Goal: Information Seeking & Learning: Learn about a topic

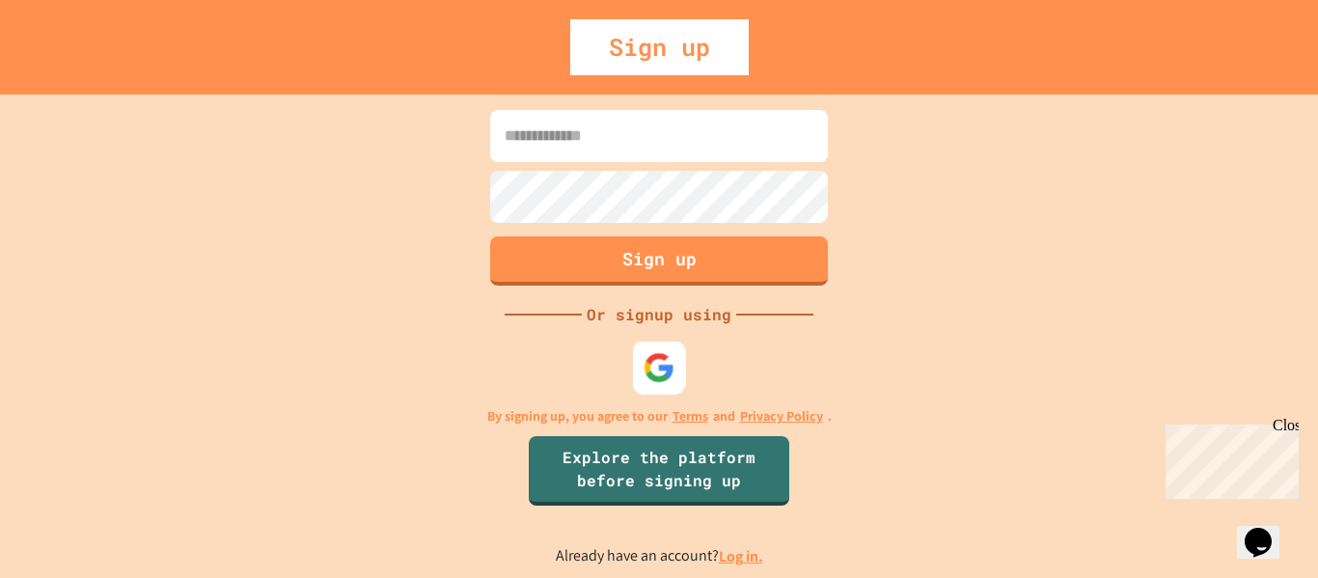
click at [673, 372] on img at bounding box center [660, 367] width 32 height 32
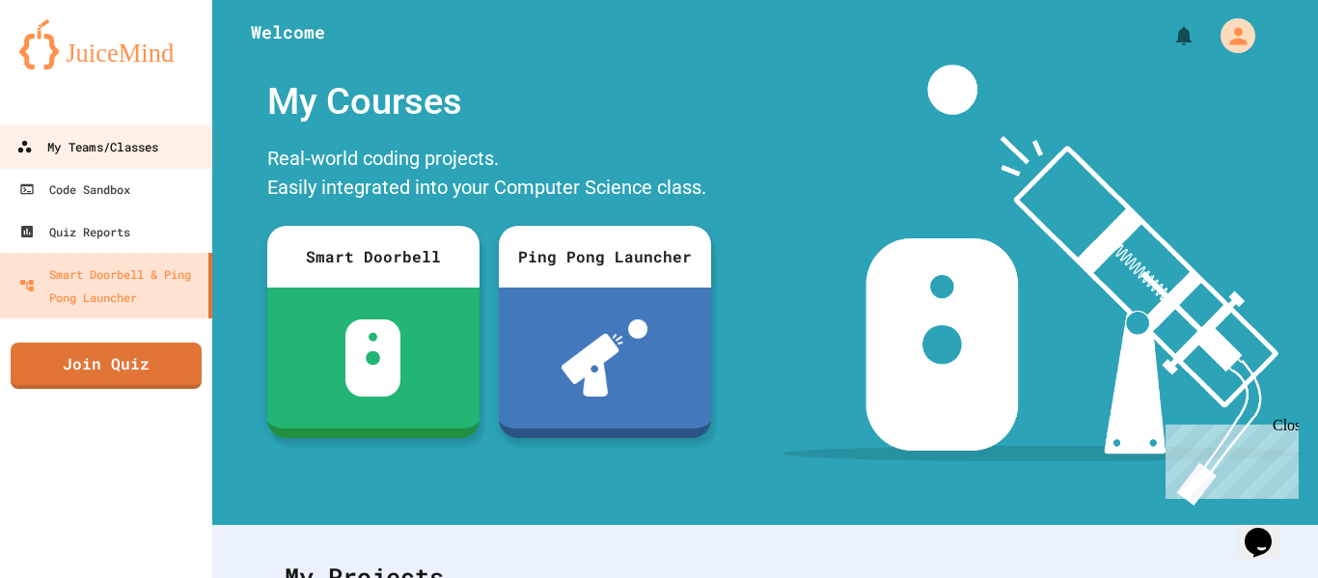
click at [140, 157] on div "My Teams/Classes" at bounding box center [87, 147] width 142 height 24
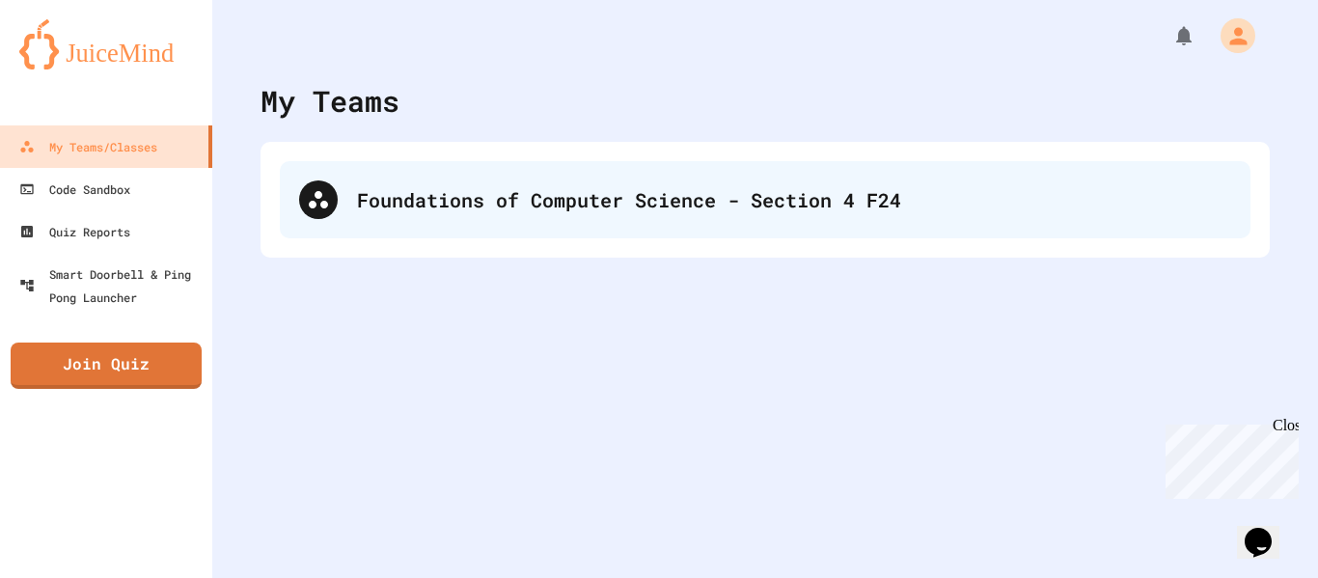
click at [531, 215] on div "Foundations of Computer Science - Section 4 F24" at bounding box center [765, 199] width 971 height 77
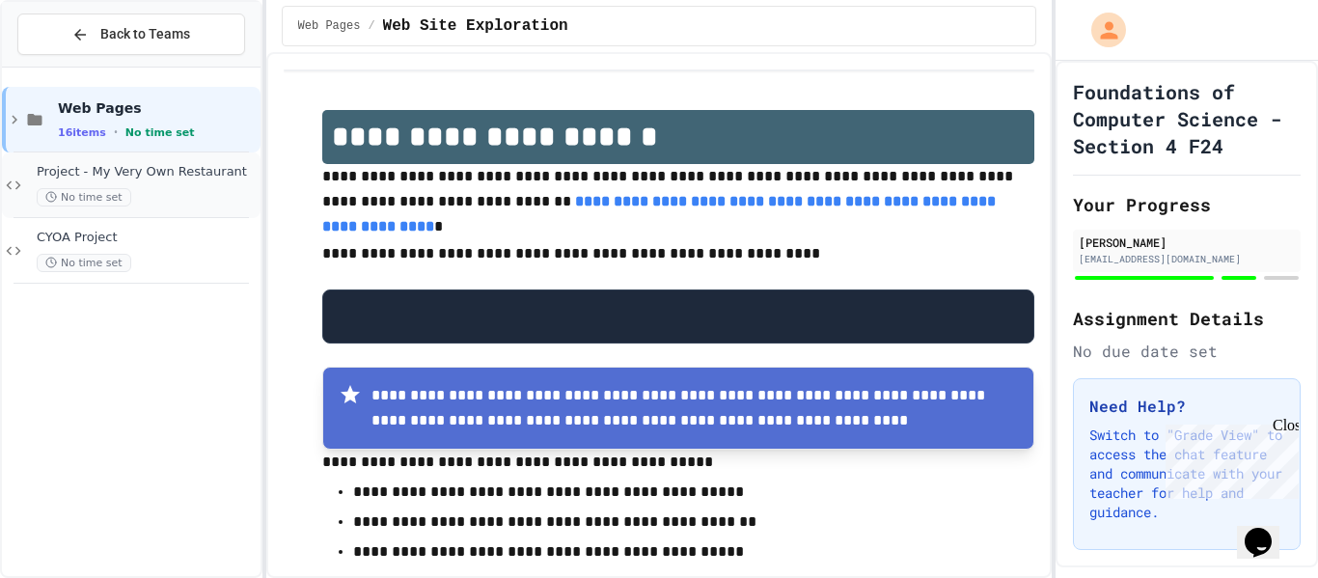
click at [203, 175] on span "Project - My Very Own Restaurant" at bounding box center [147, 172] width 220 height 16
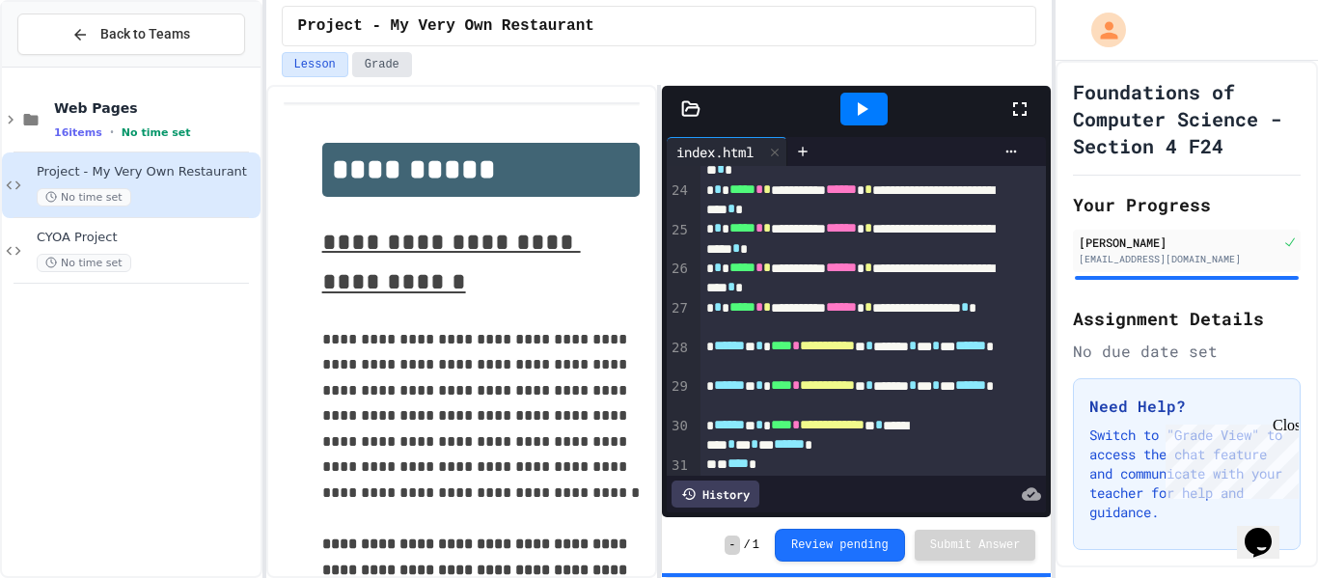
click at [366, 62] on button "Grade" at bounding box center [382, 64] width 60 height 25
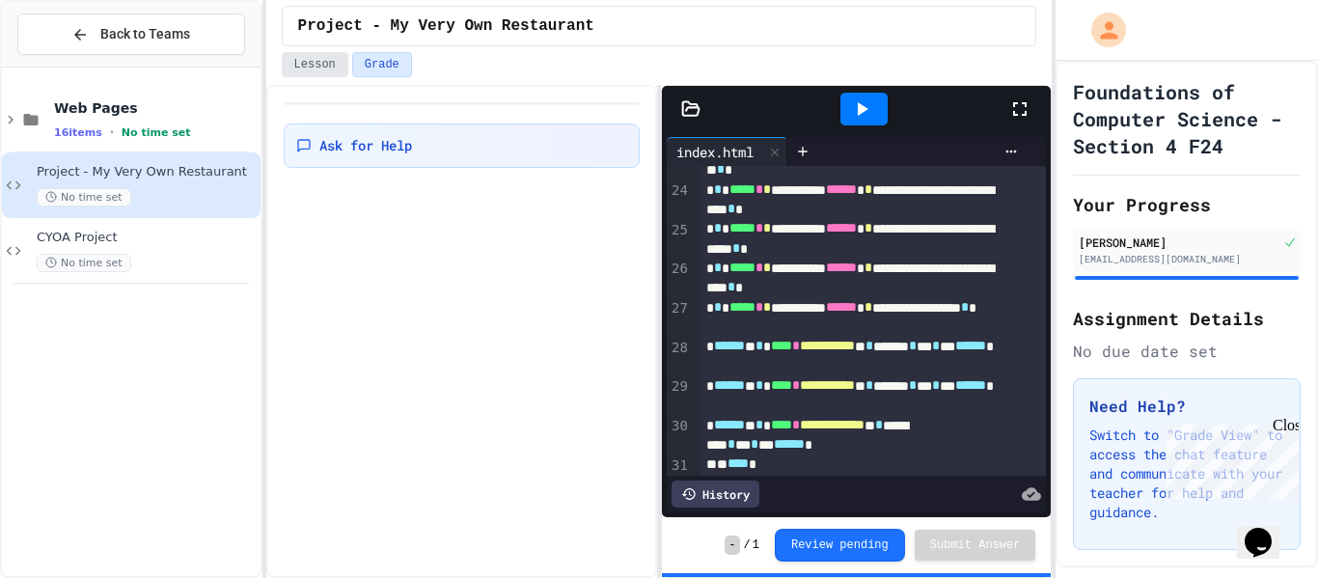
click at [322, 62] on button "Lesson" at bounding box center [315, 64] width 67 height 25
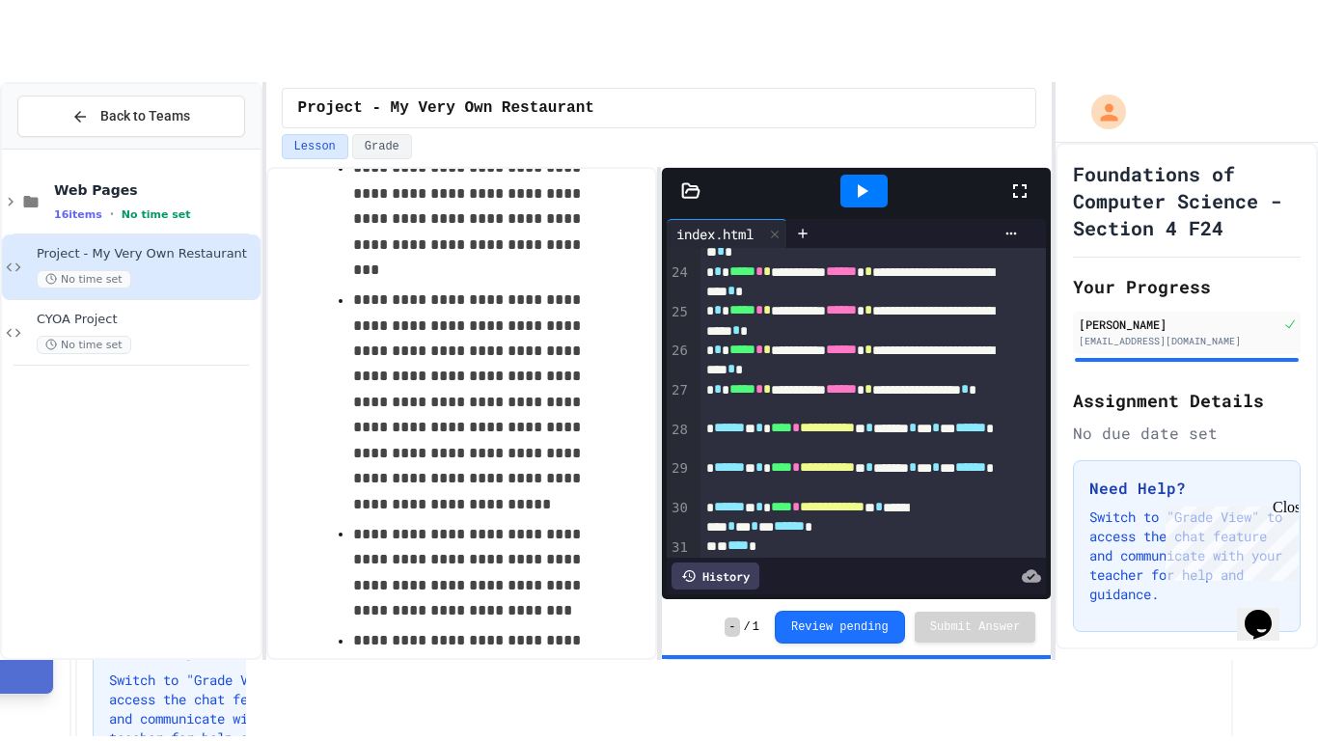
scroll to position [869, 0]
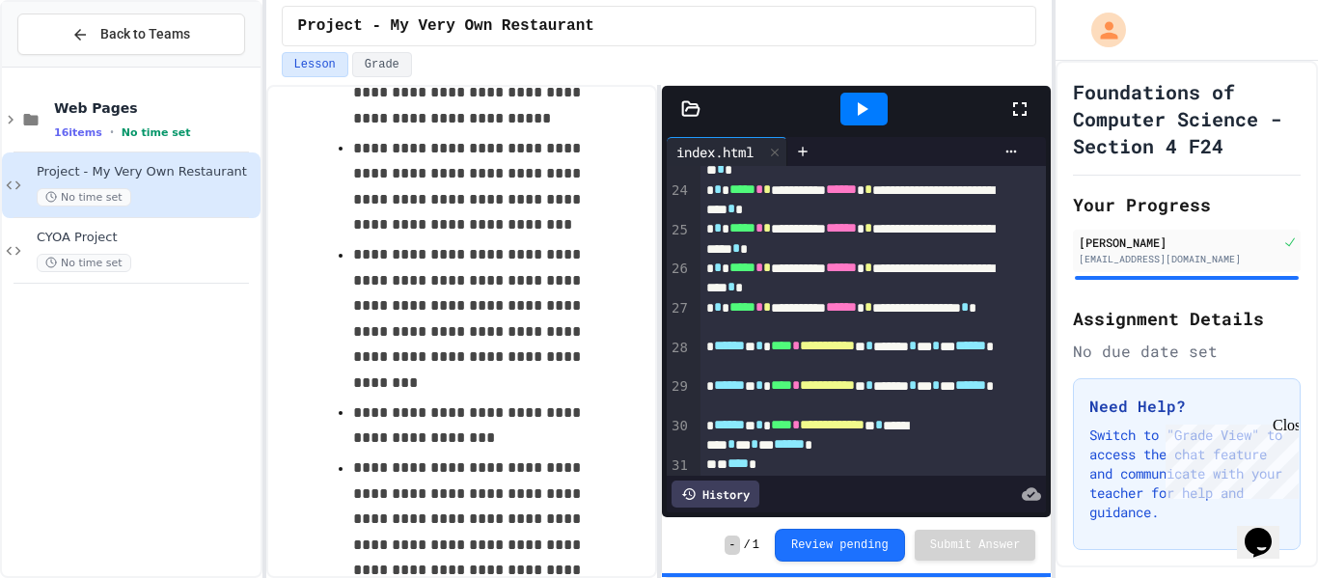
click at [1013, 111] on icon at bounding box center [1019, 108] width 23 height 23
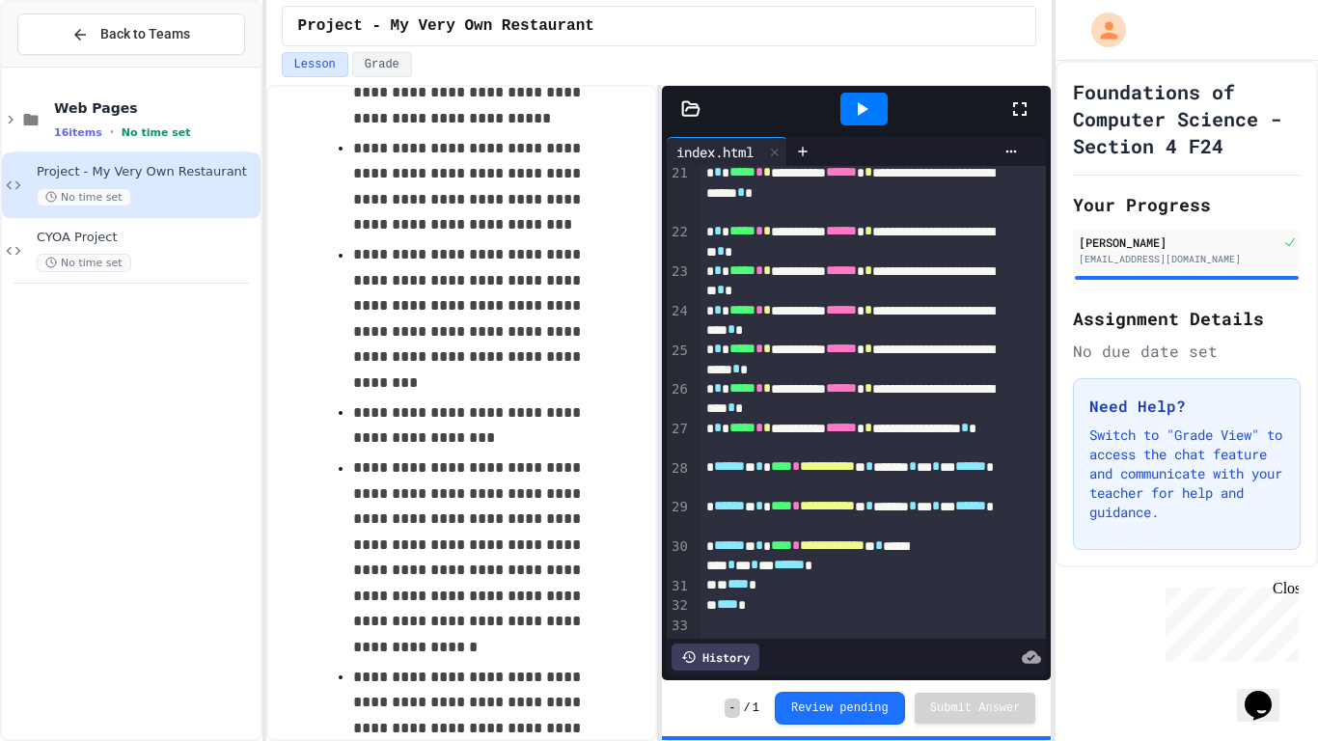
scroll to position [64, 0]
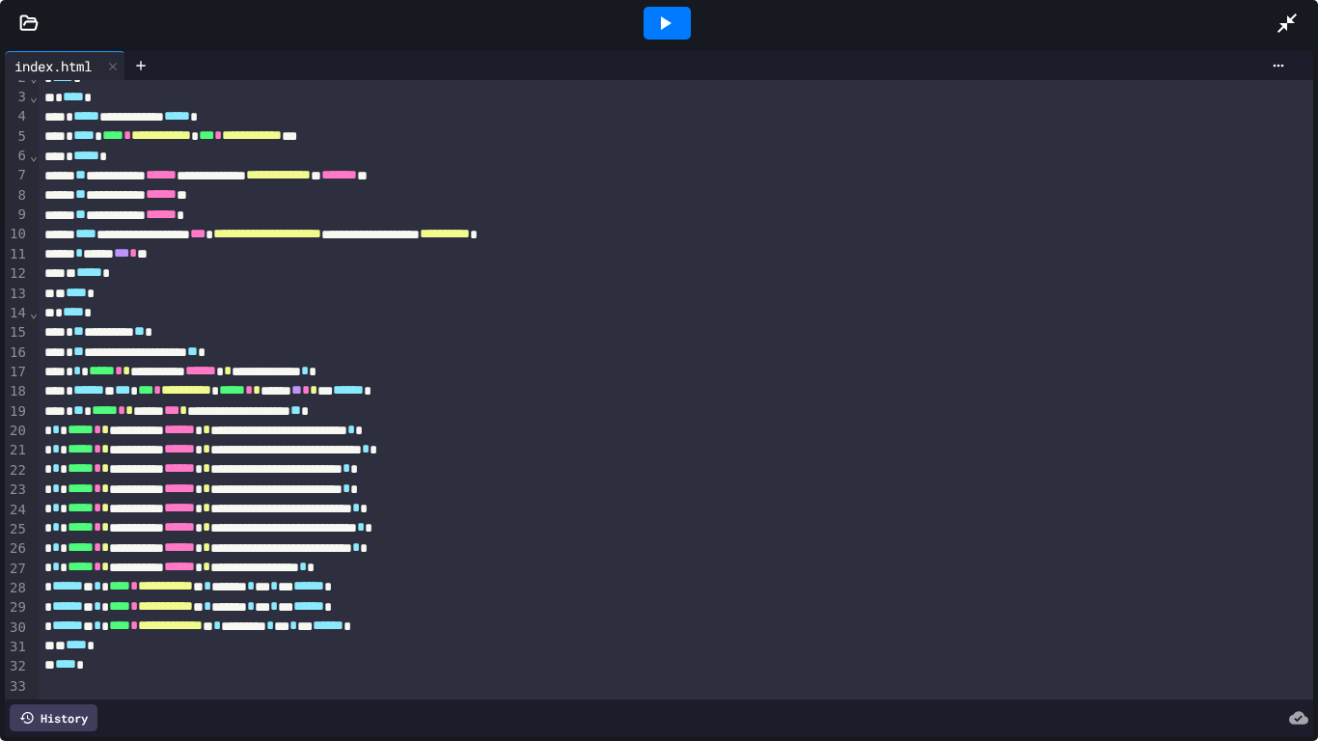
click at [36, 38] on div at bounding box center [659, 23] width 1318 height 46
click at [35, 31] on icon at bounding box center [28, 23] width 19 height 19
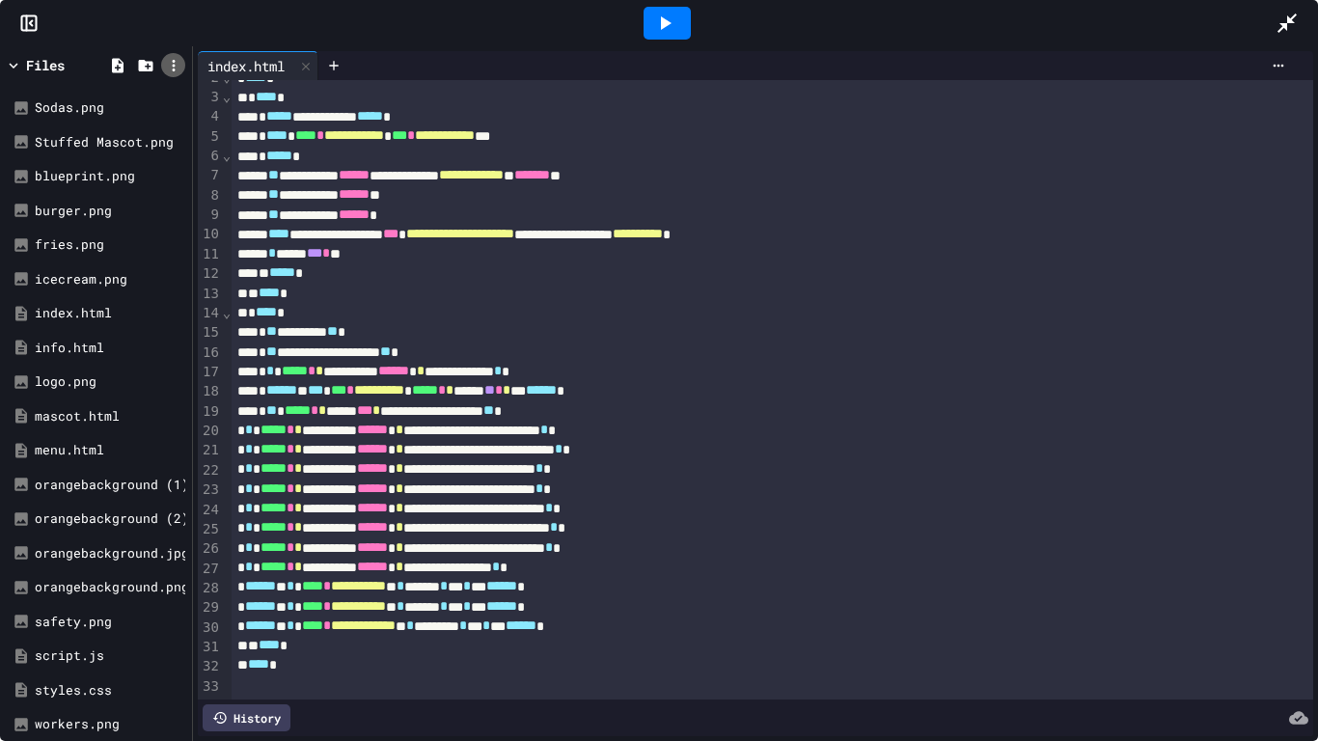
click at [172, 60] on icon at bounding box center [173, 65] width 17 height 17
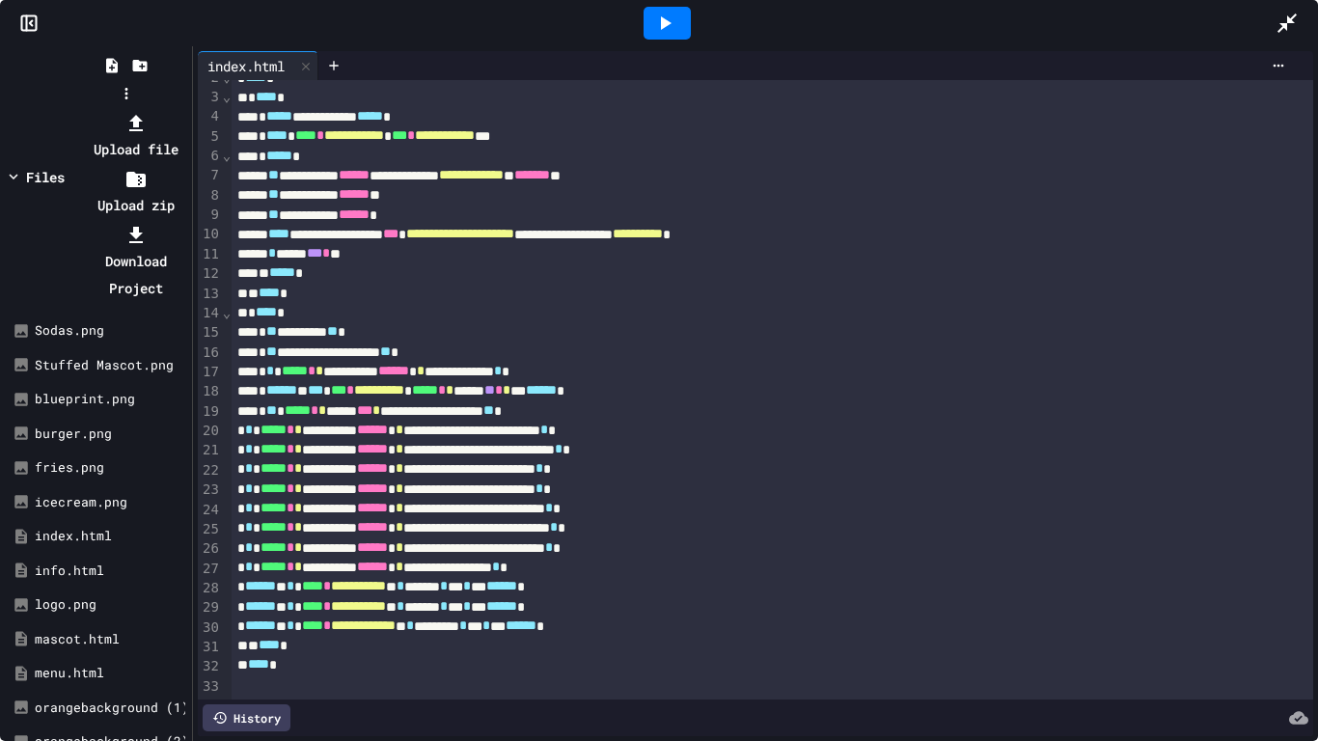
click at [150, 109] on div at bounding box center [126, 109] width 123 height 0
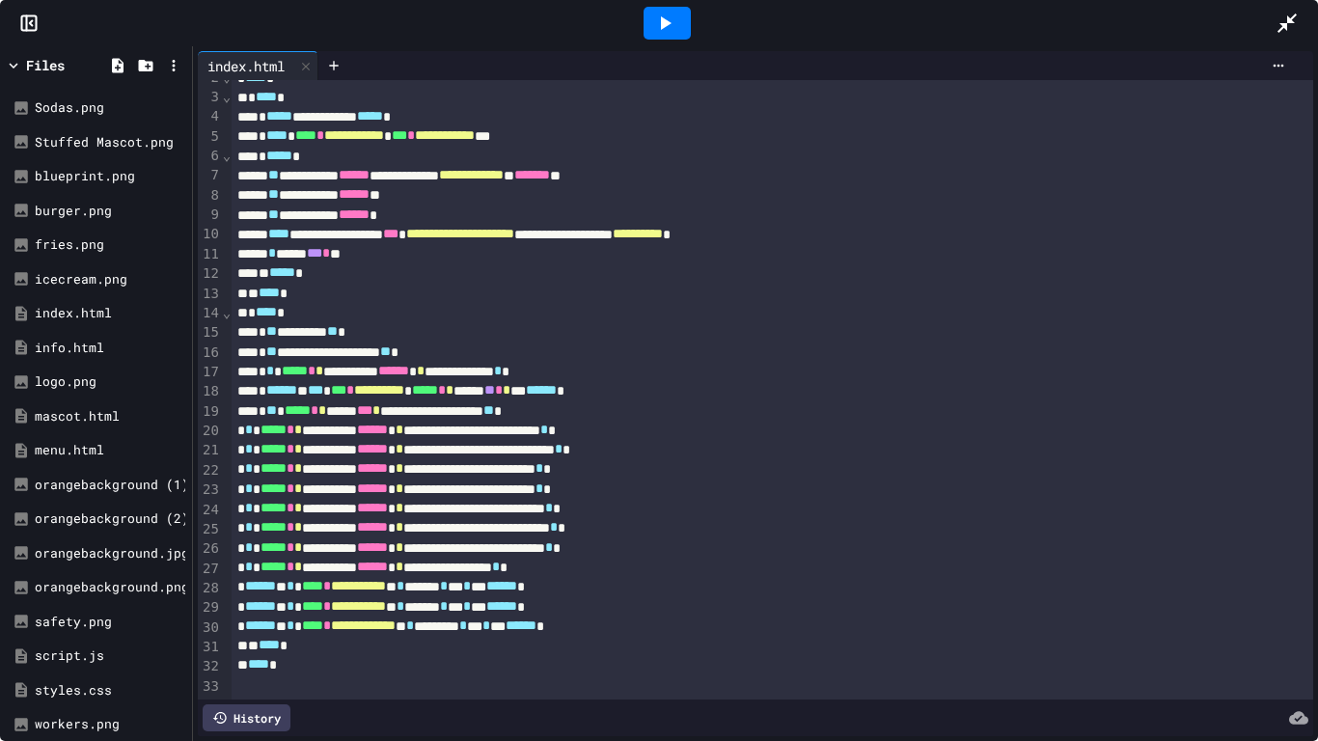
click at [34, 61] on div "Files" at bounding box center [45, 65] width 39 height 20
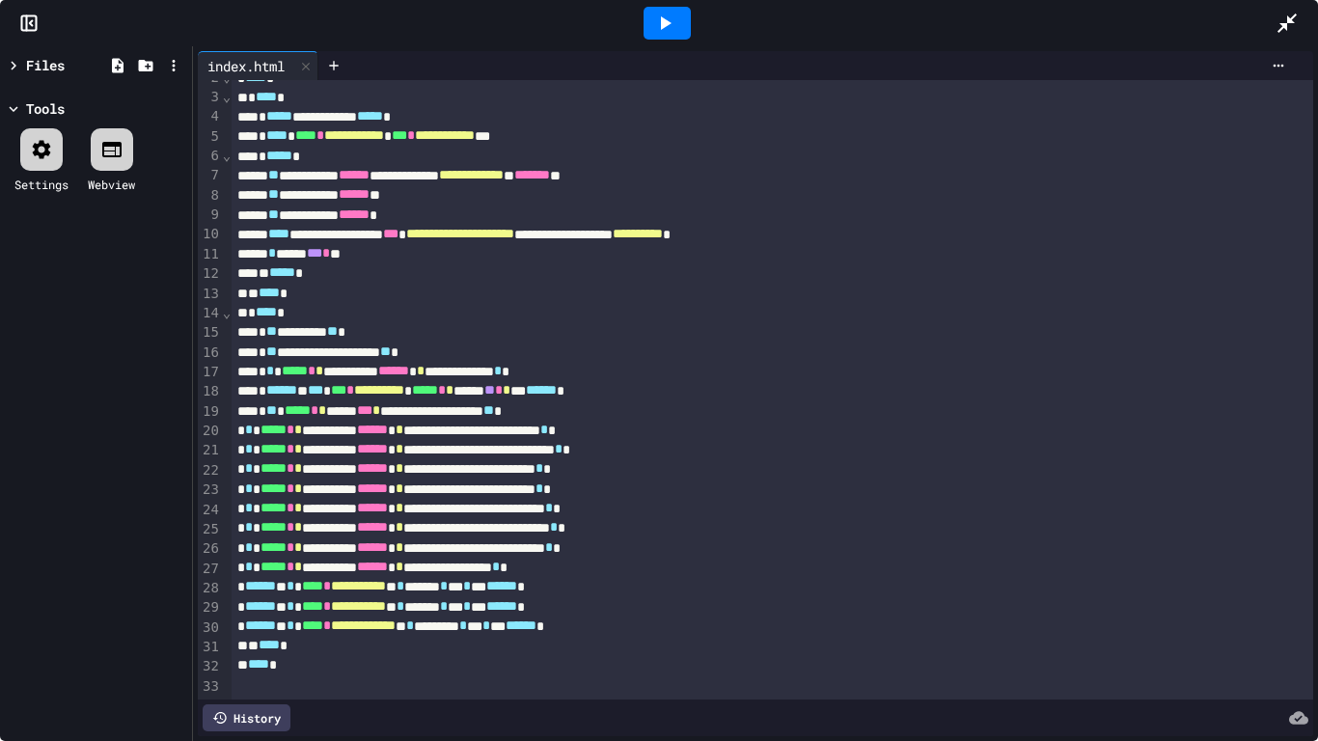
click at [34, 61] on div "Files" at bounding box center [45, 65] width 39 height 20
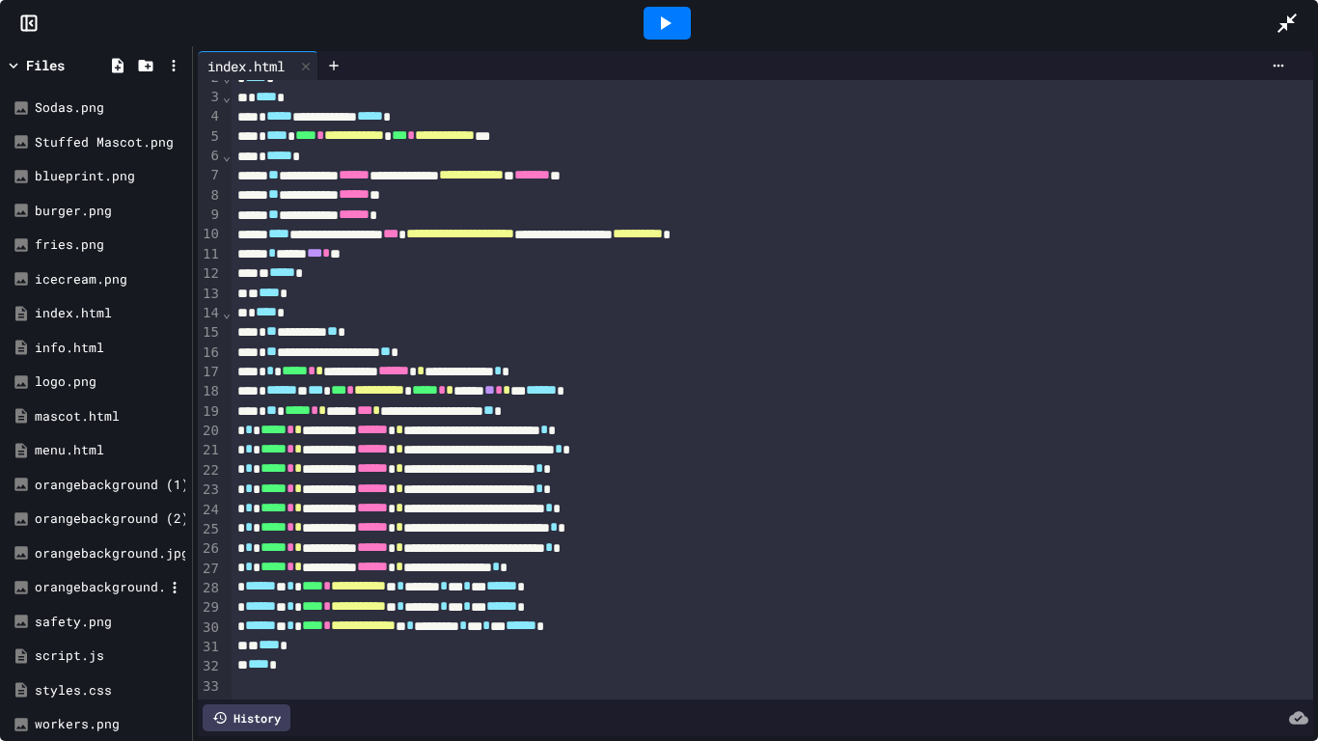
scroll to position [141, 0]
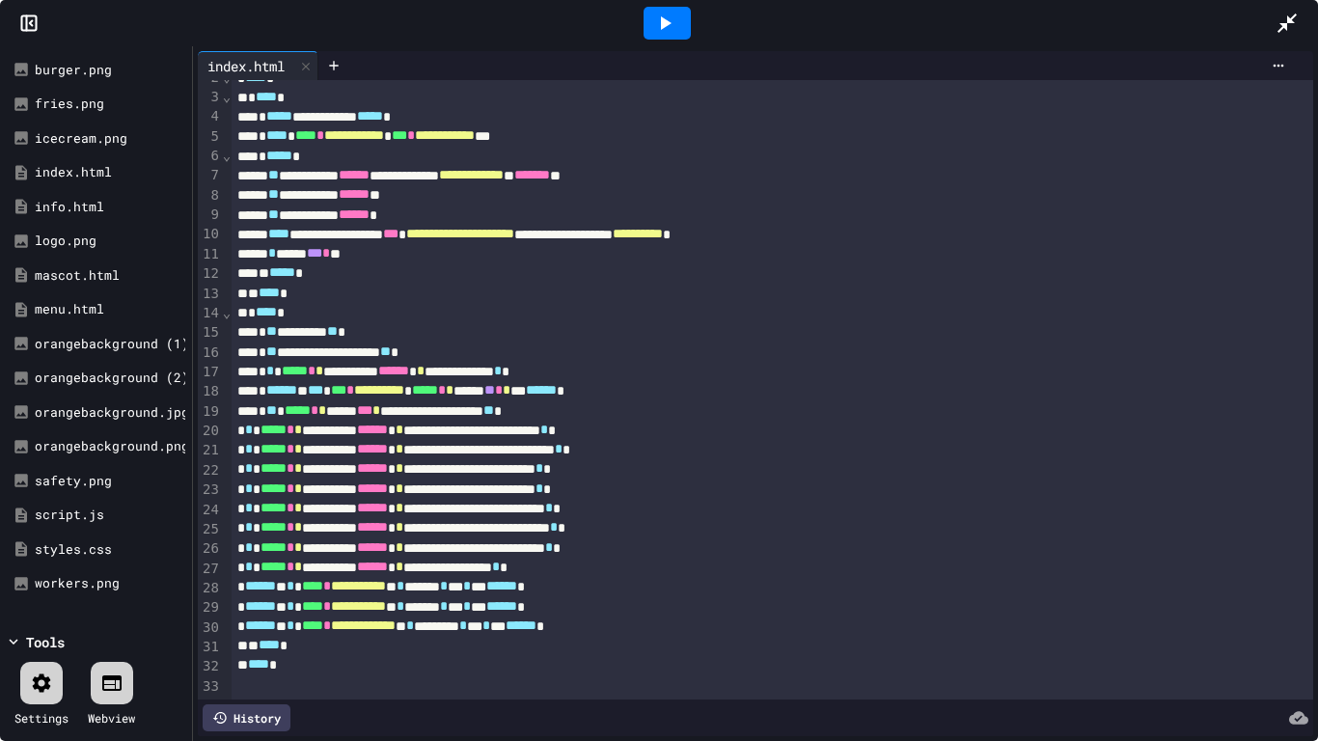
click at [93, 577] on div at bounding box center [112, 683] width 42 height 42
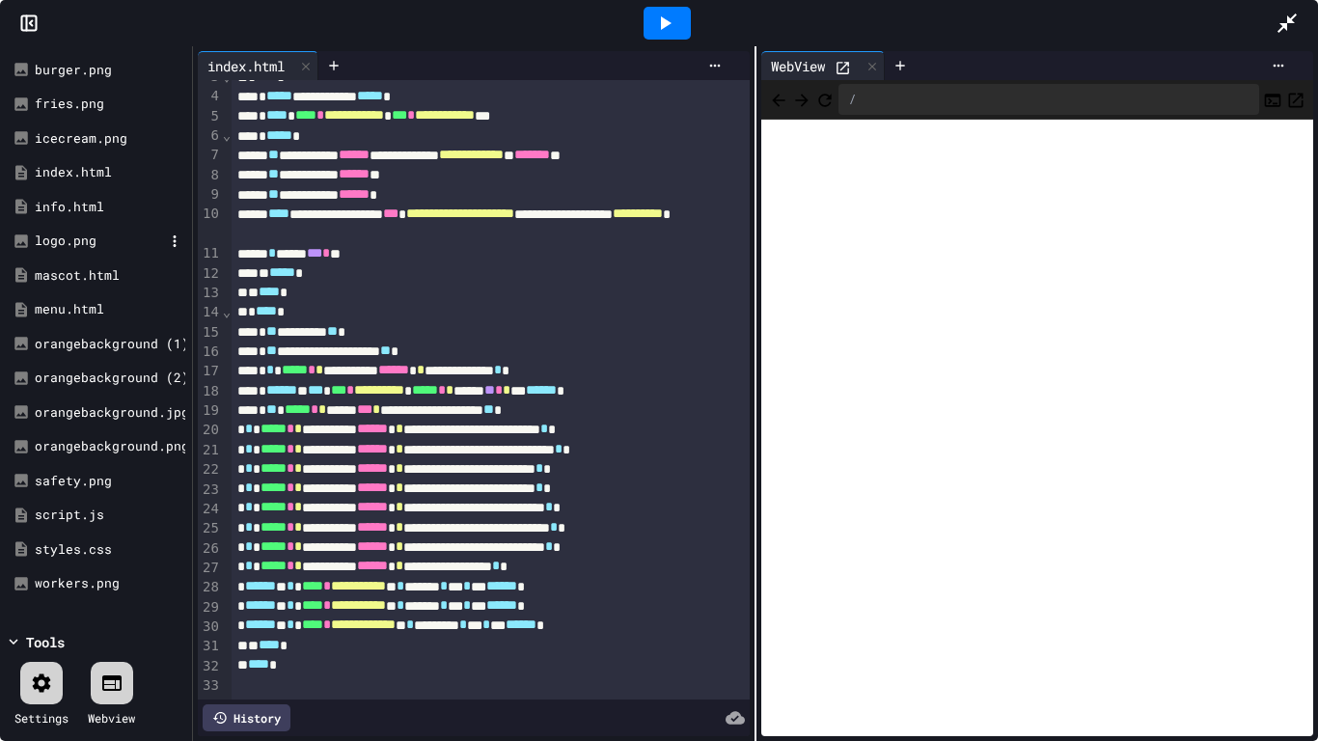
scroll to position [0, 0]
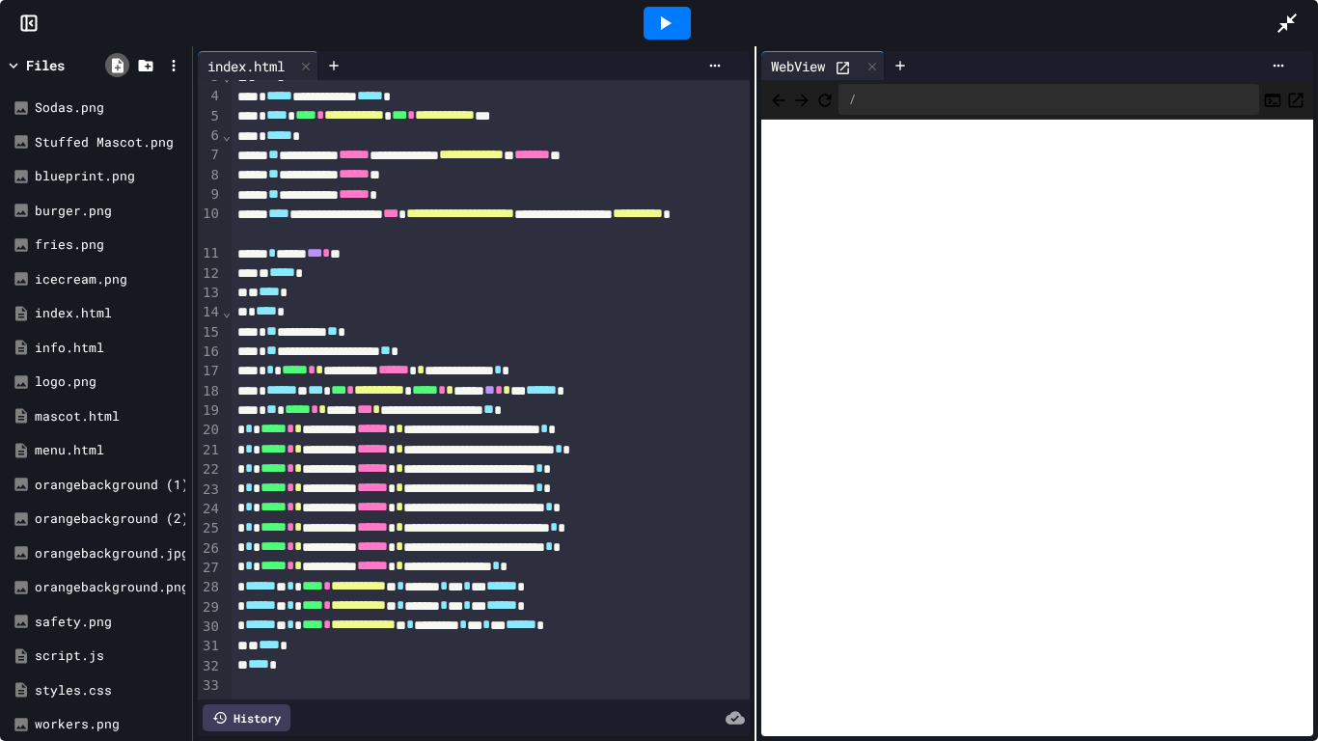
click at [120, 63] on icon at bounding box center [117, 65] width 17 height 17
click at [143, 61] on icon at bounding box center [145, 66] width 14 height 12
click at [3, 58] on div "Files Sodas.png Stuffed Mascot.png blueprint.png burger.png fries.png icecream.…" at bounding box center [96, 393] width 192 height 695
click at [20, 65] on icon at bounding box center [13, 65] width 17 height 17
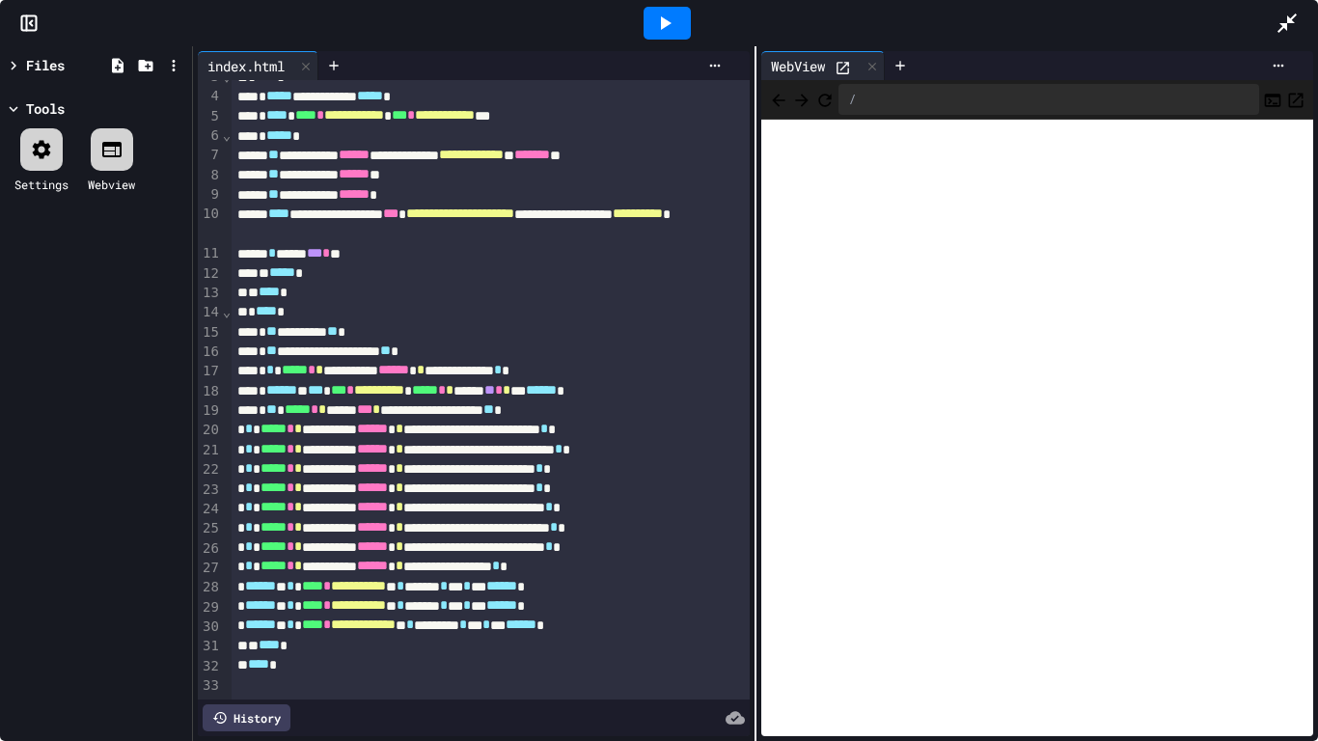
click at [38, 144] on icon at bounding box center [41, 149] width 23 height 23
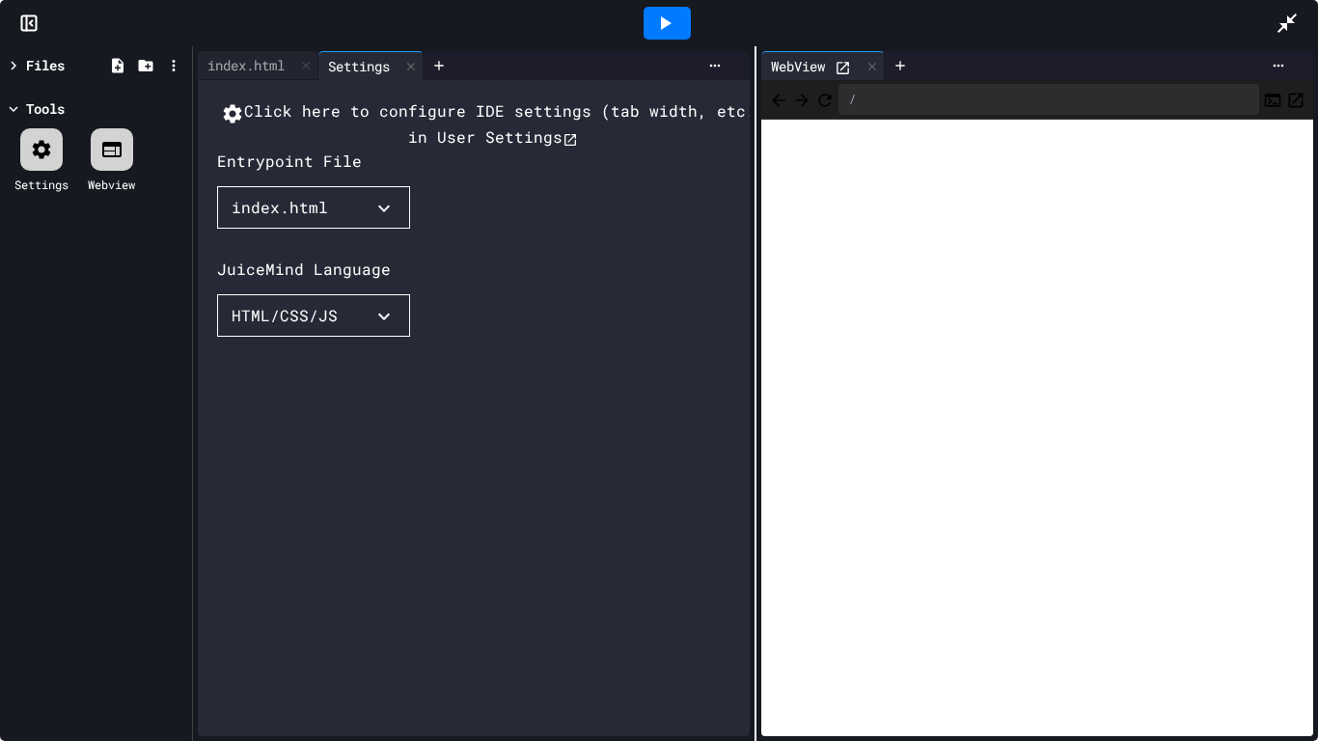
click at [1286, 22] on icon at bounding box center [1287, 23] width 23 height 23
